Goal: Task Accomplishment & Management: Manage account settings

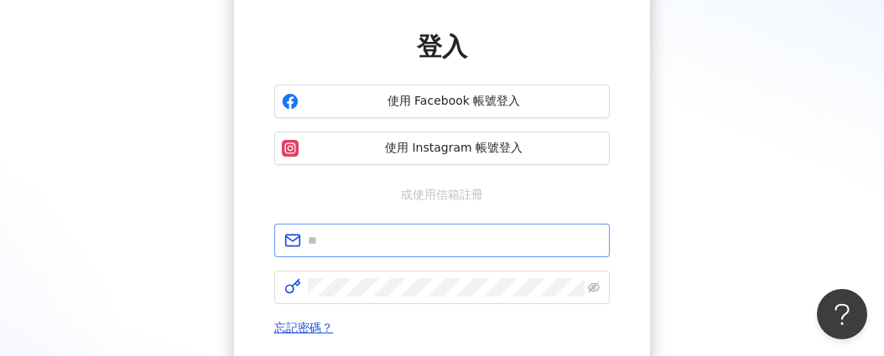
click at [509, 244] on input "text" at bounding box center [454, 240] width 292 height 18
type input "**********"
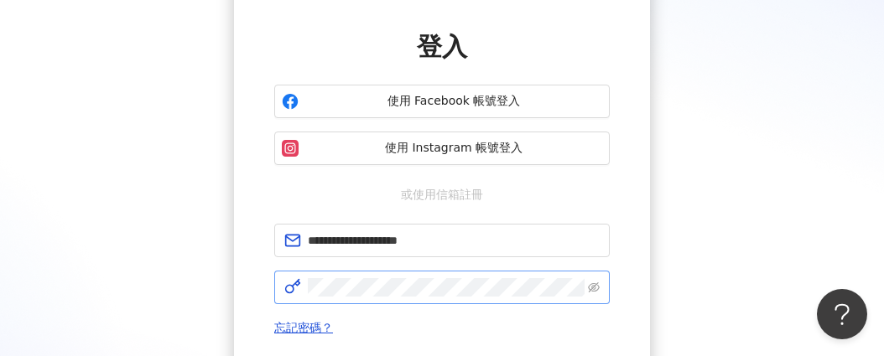
click at [444, 274] on span at bounding box center [441, 288] width 335 height 34
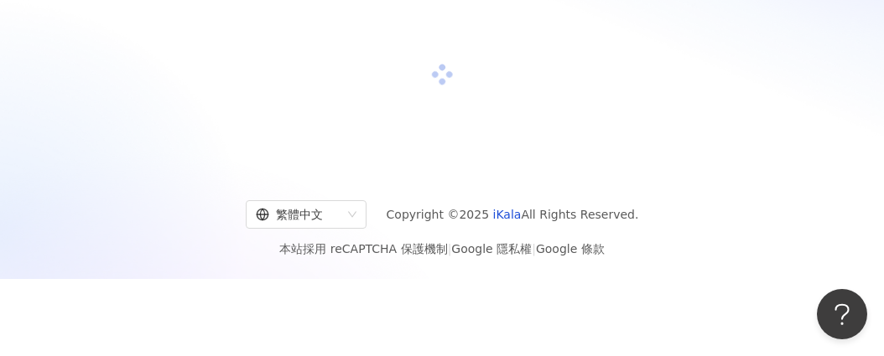
scroll to position [126, 0]
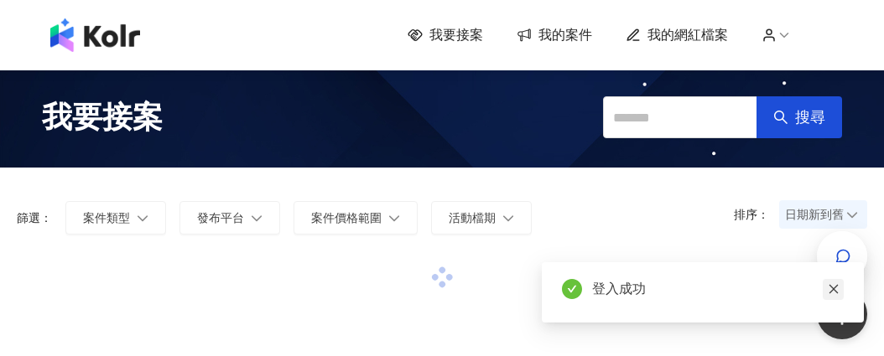
click at [830, 284] on icon "close" at bounding box center [834, 289] width 12 height 12
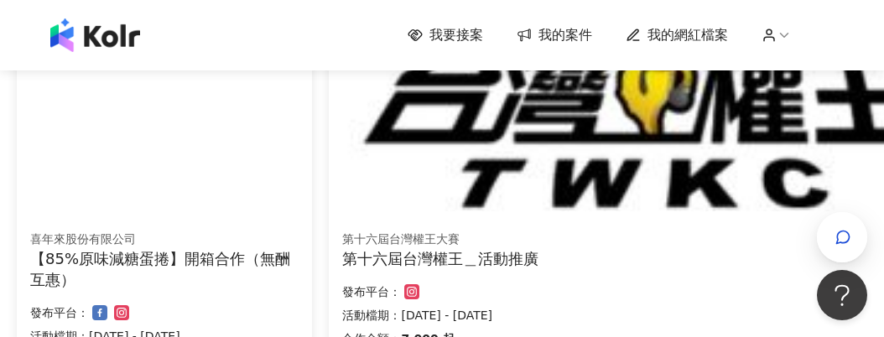
scroll to position [827, 0]
